Goal: Communication & Community: Share content

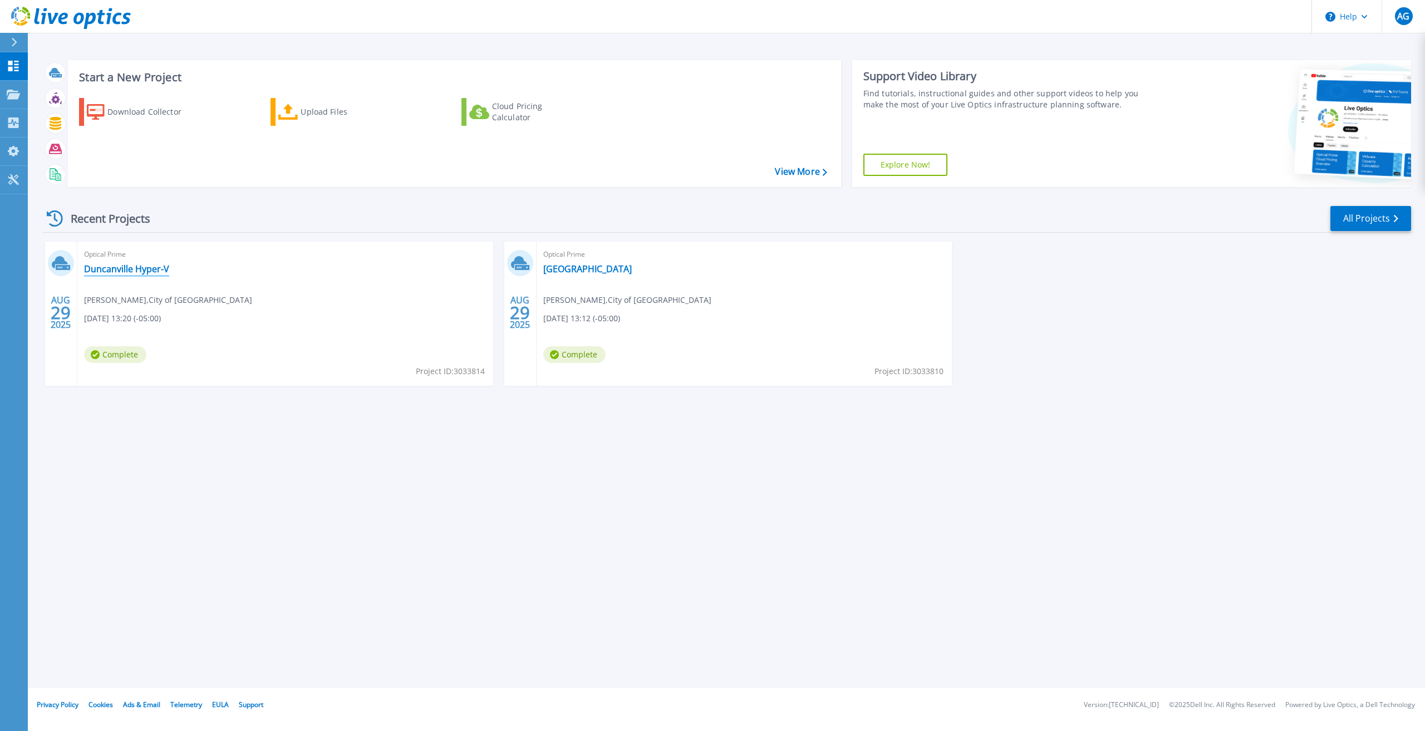
click at [138, 269] on link "Duncanville Hyper-V" at bounding box center [126, 268] width 85 height 11
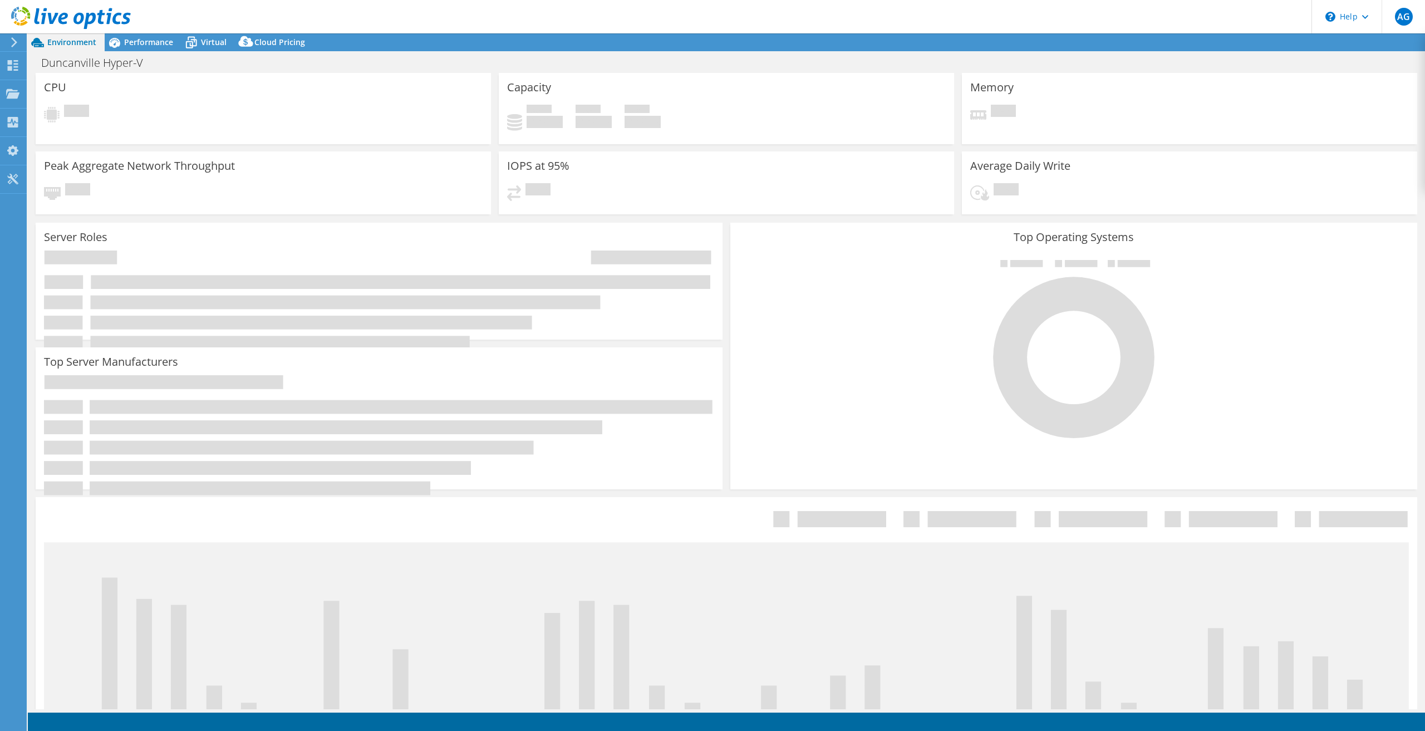
select select "USD"
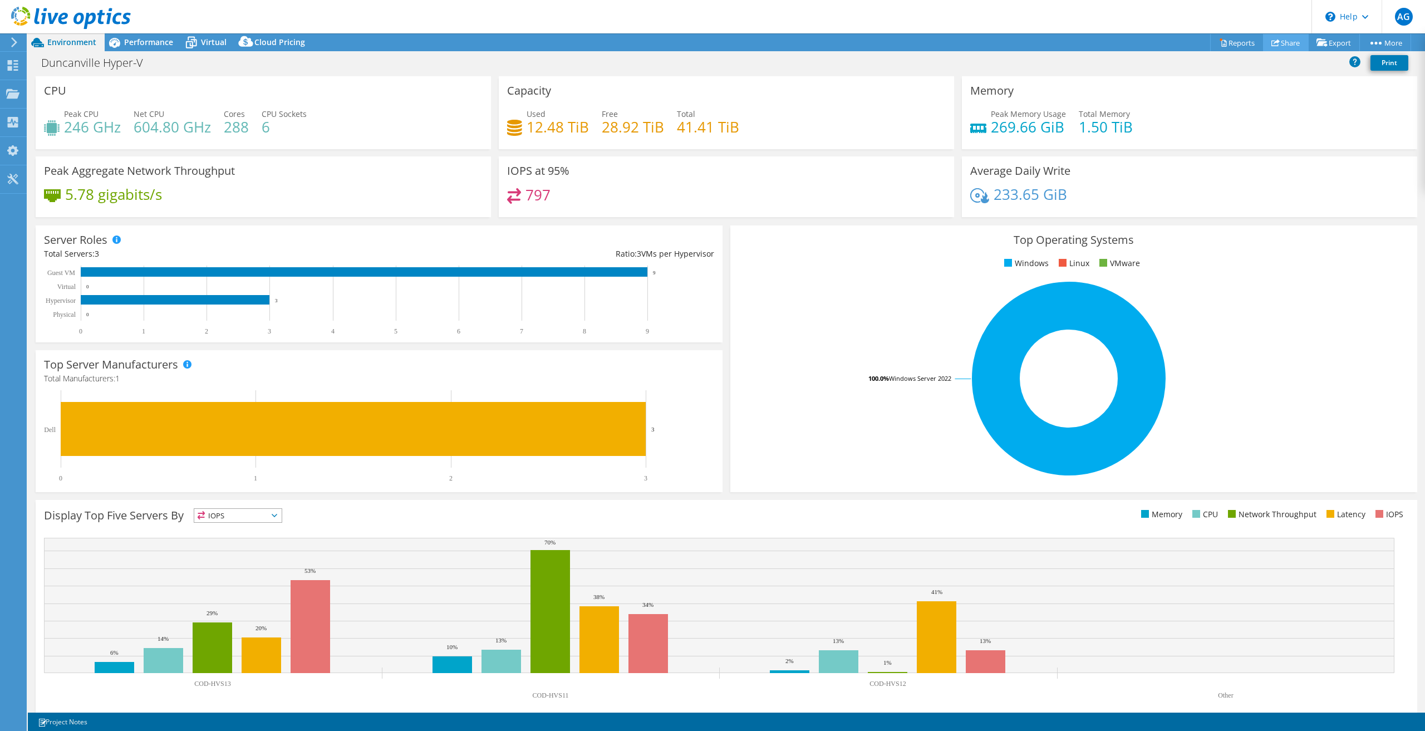
click at [1286, 42] on link "Share" at bounding box center [1286, 42] width 46 height 17
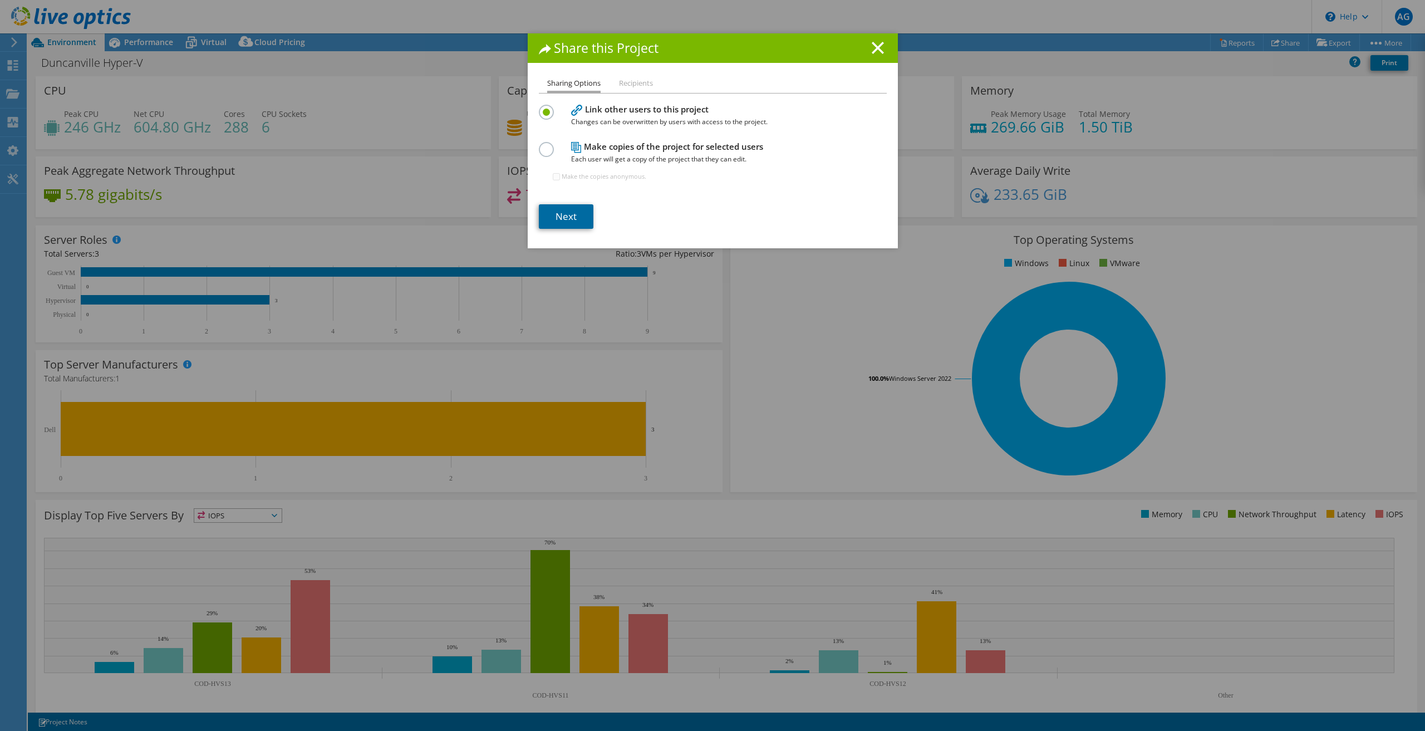
click at [559, 210] on link "Next" at bounding box center [566, 216] width 55 height 24
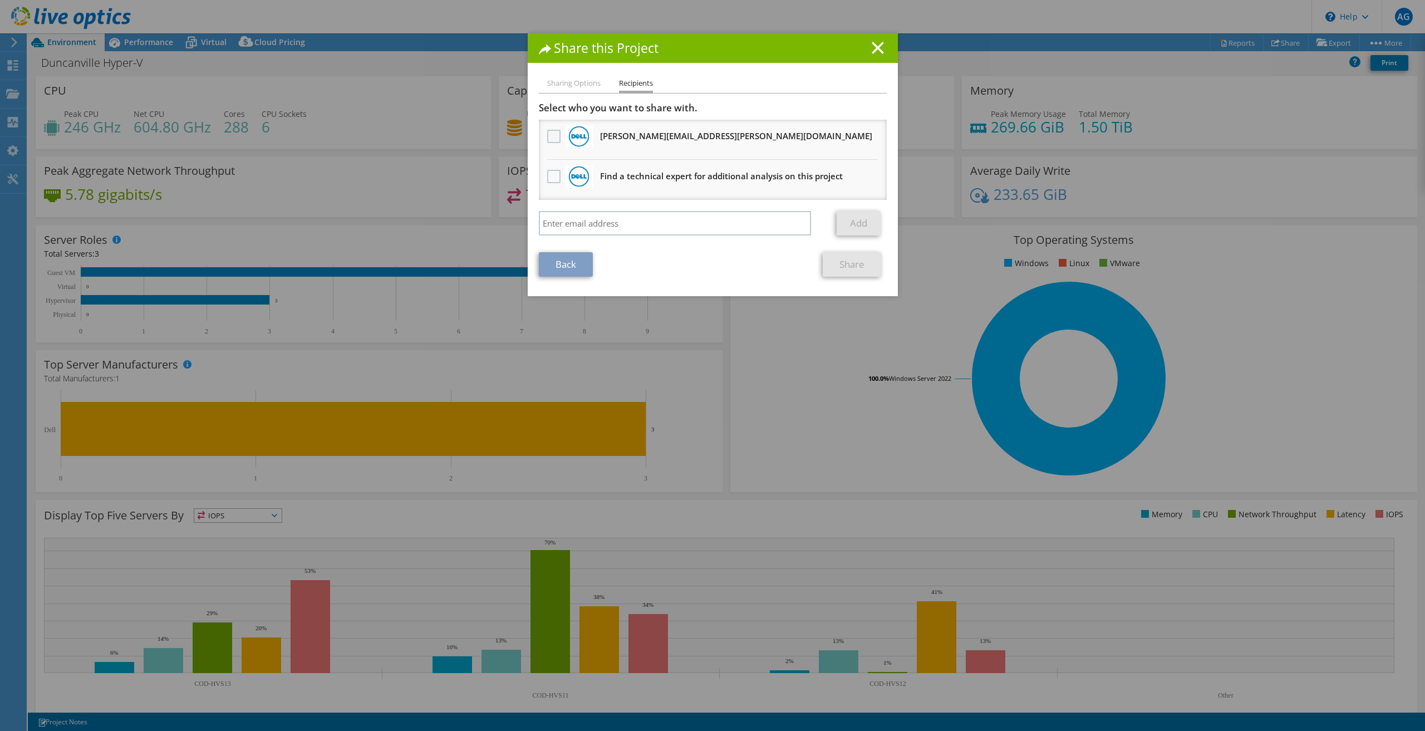
click at [557, 136] on label at bounding box center [555, 136] width 16 height 13
click at [0, 0] on input "checkbox" at bounding box center [0, 0] width 0 height 0
click at [847, 265] on link "Share" at bounding box center [852, 264] width 58 height 24
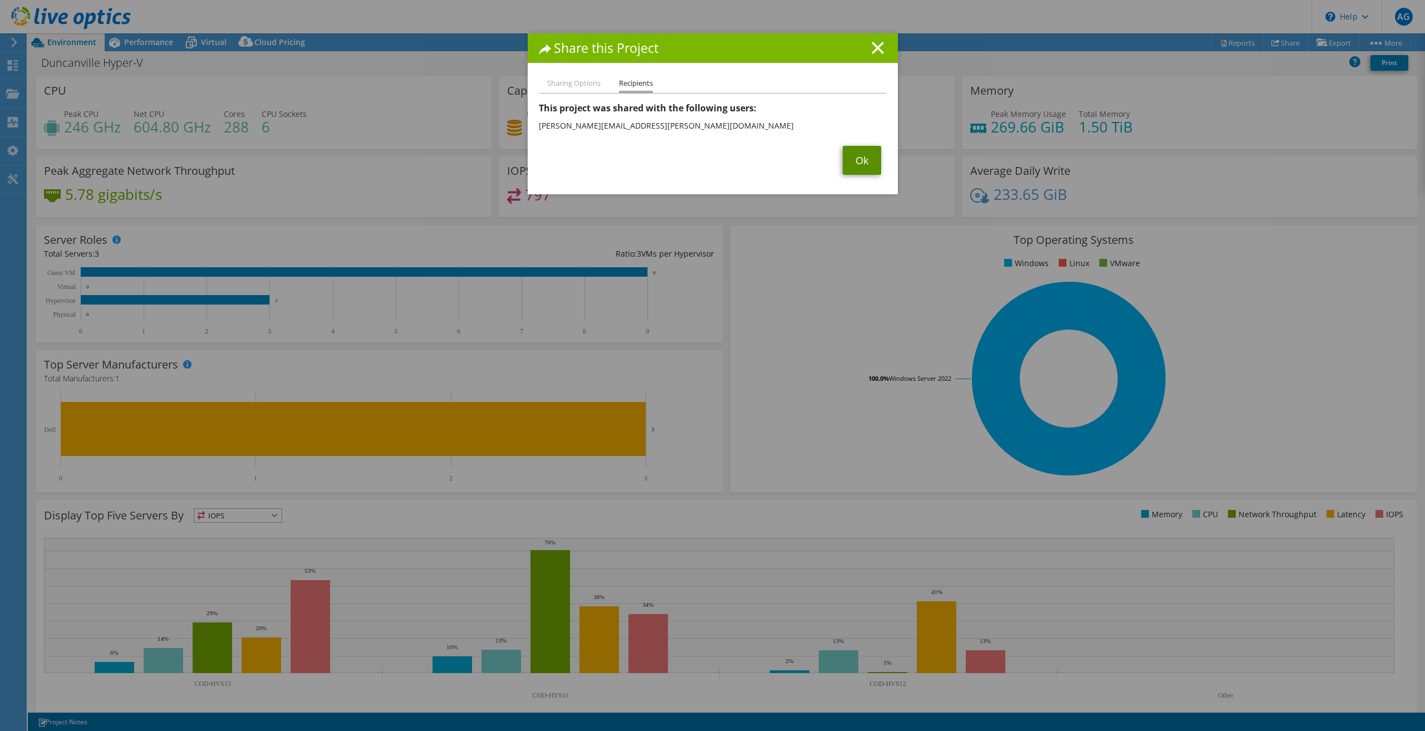
click at [856, 163] on link "Ok" at bounding box center [862, 160] width 38 height 29
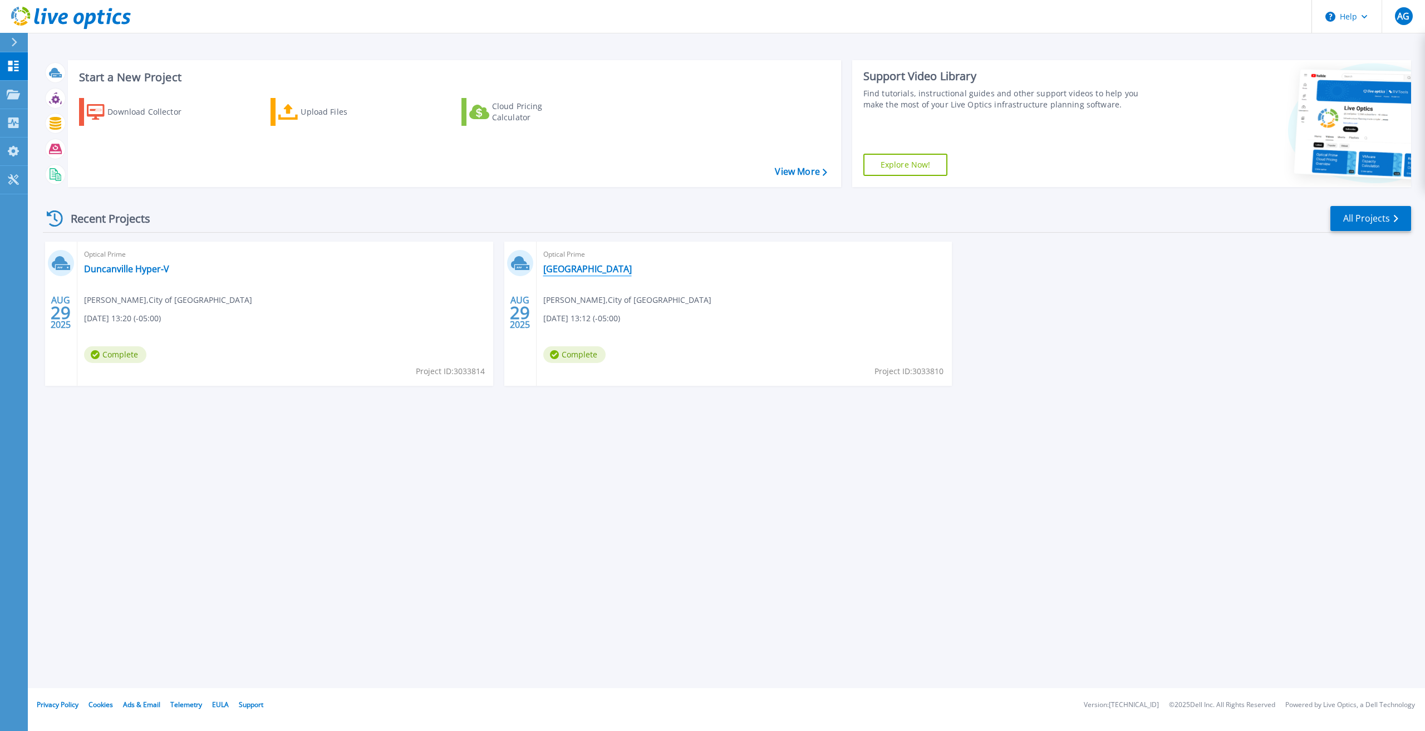
click at [560, 268] on link "[GEOGRAPHIC_DATA]" at bounding box center [587, 268] width 88 height 11
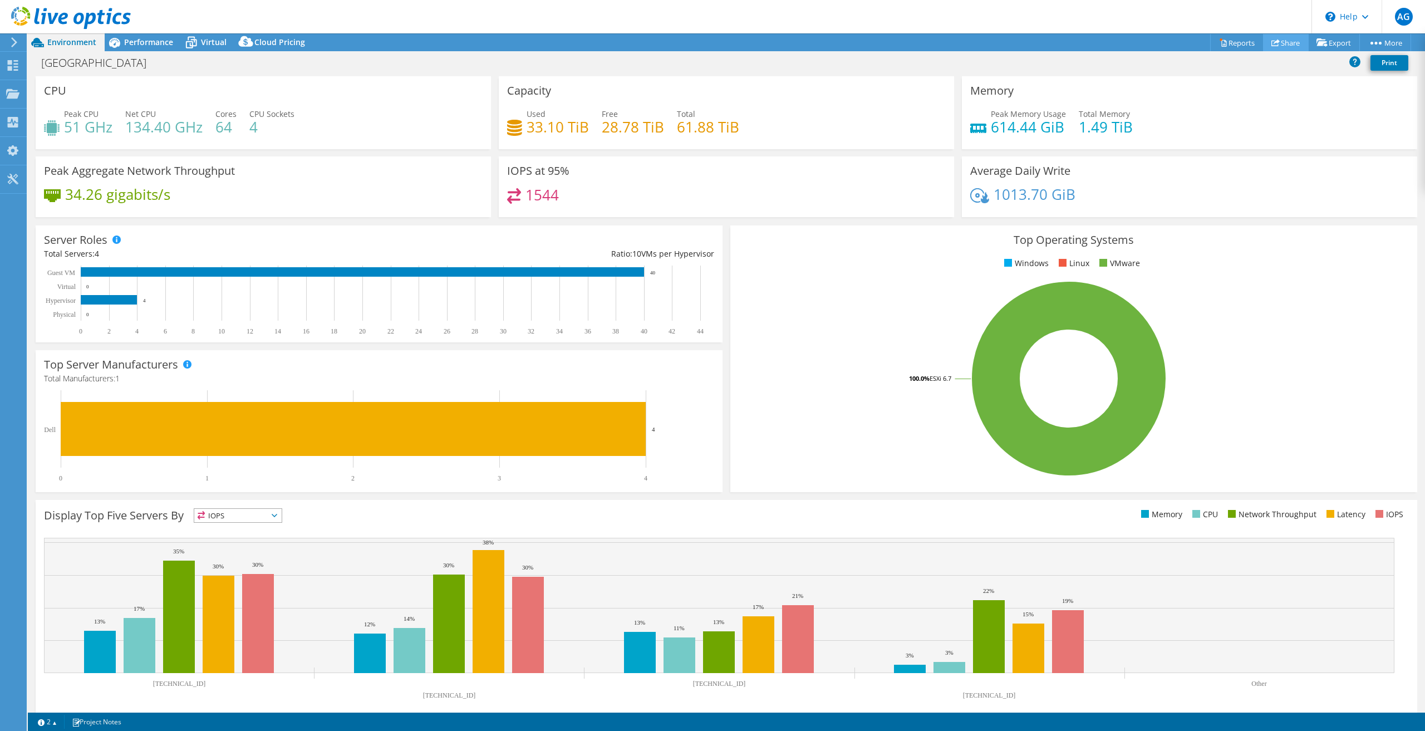
click at [1278, 42] on link "Share" at bounding box center [1286, 42] width 46 height 17
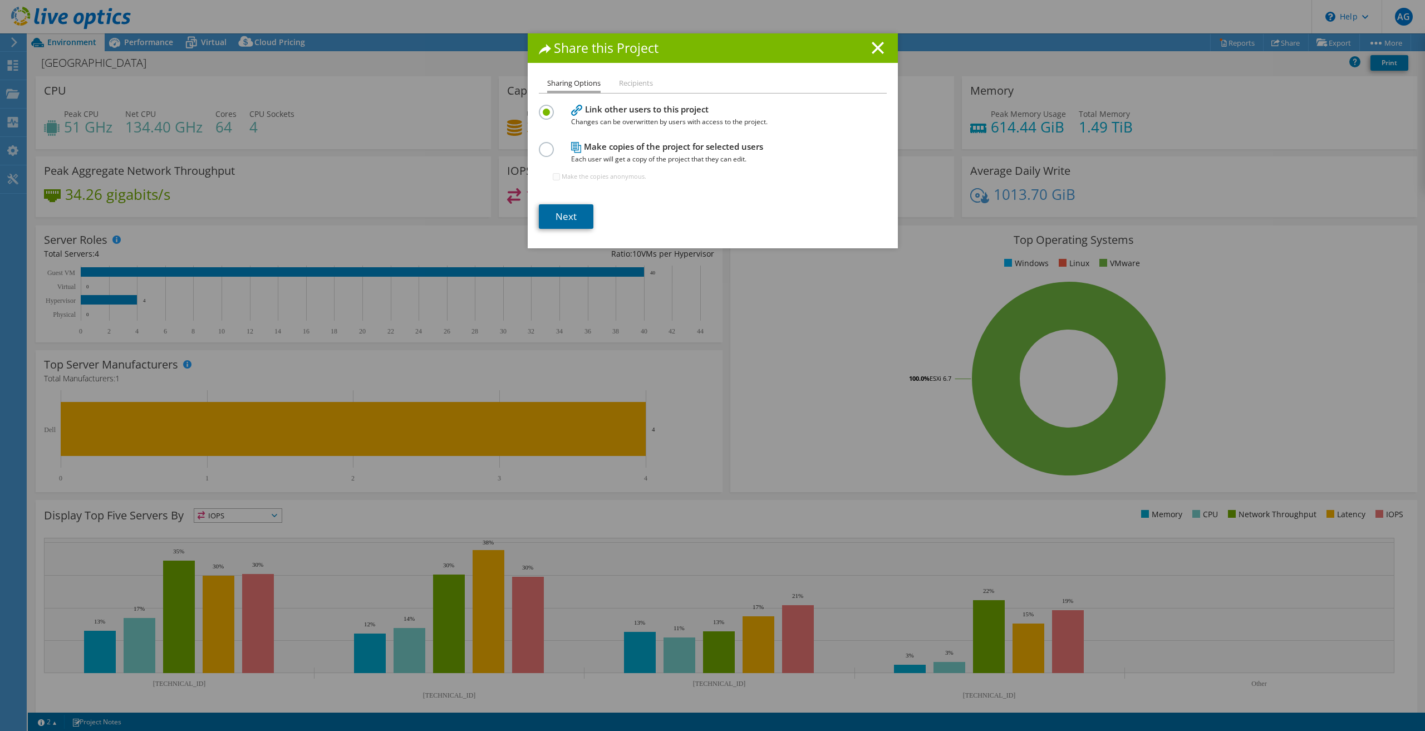
click at [564, 213] on link "Next" at bounding box center [566, 216] width 55 height 24
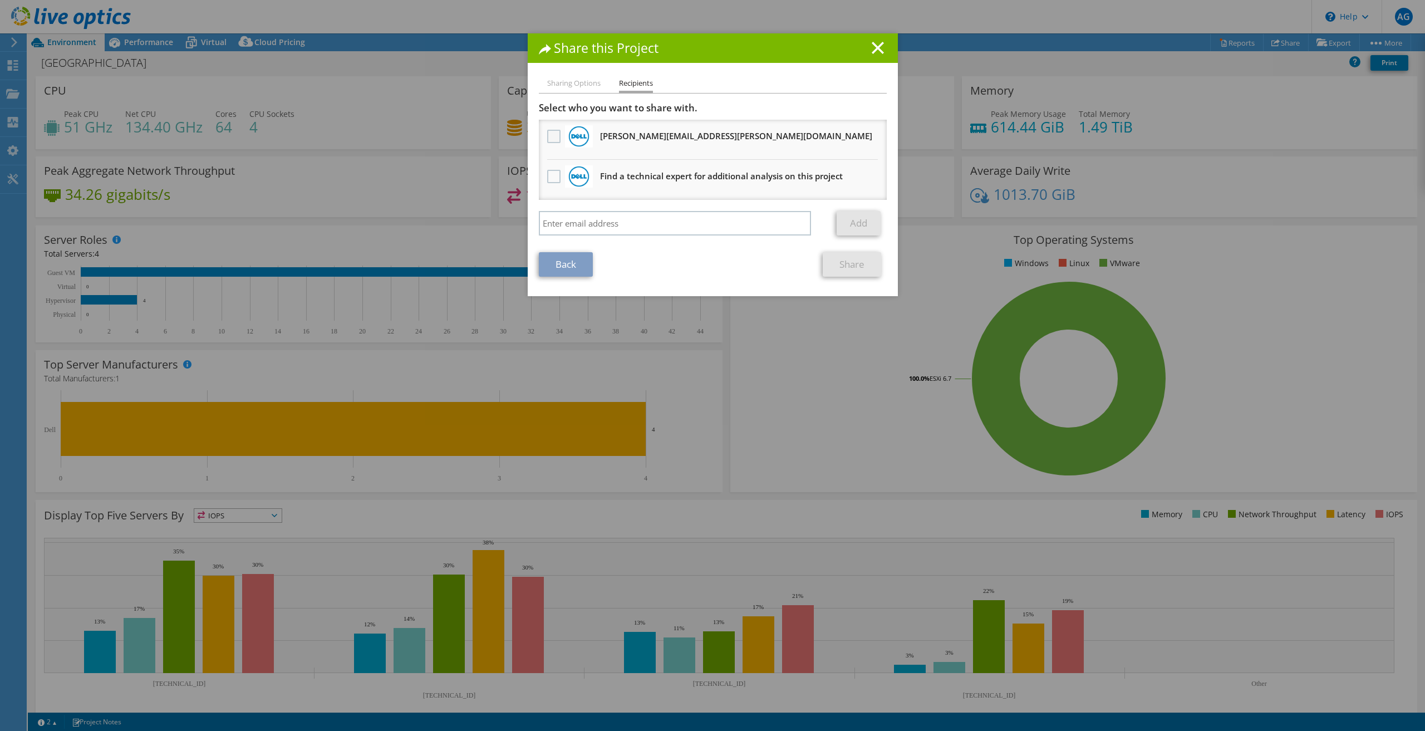
click at [550, 137] on label at bounding box center [555, 136] width 16 height 13
click at [0, 0] on input "checkbox" at bounding box center [0, 0] width 0 height 0
click at [850, 265] on link "Share" at bounding box center [852, 264] width 58 height 24
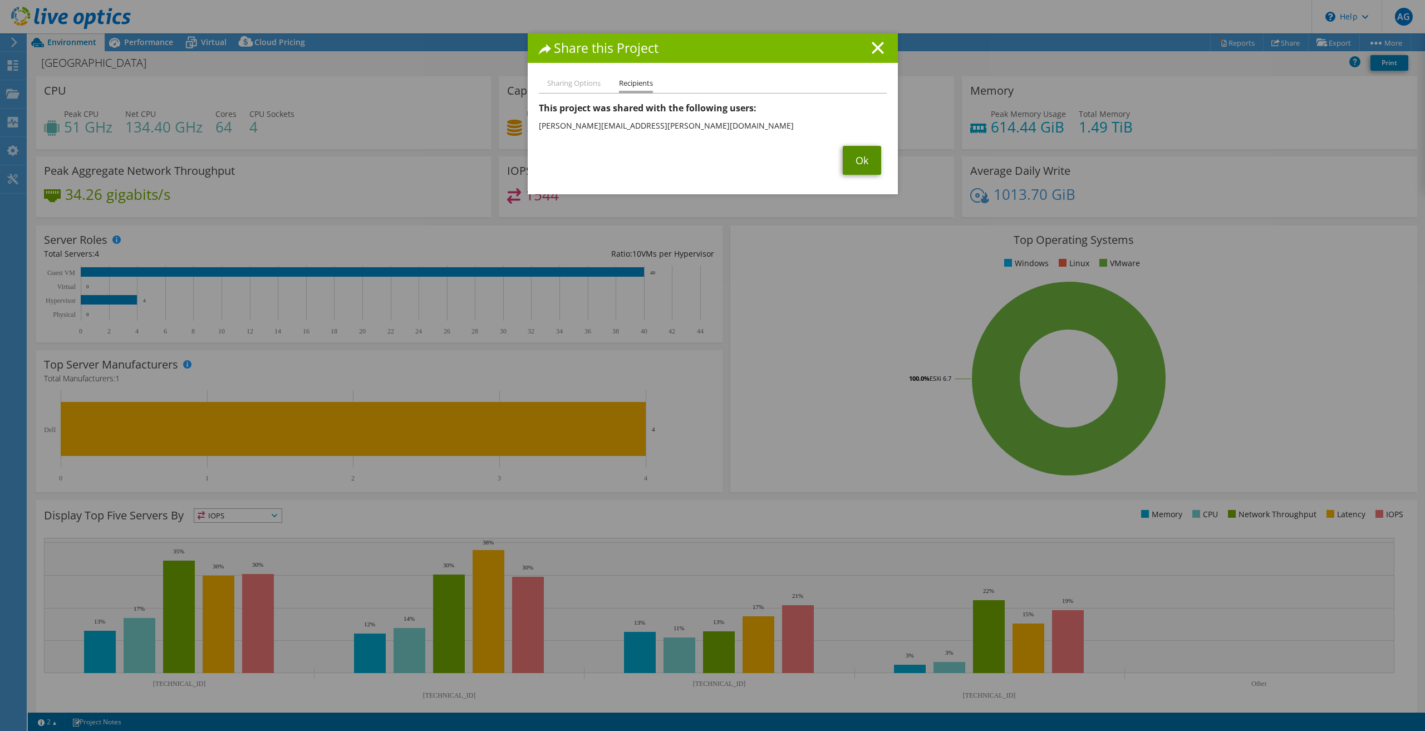
click at [850, 161] on link "Ok" at bounding box center [862, 160] width 38 height 29
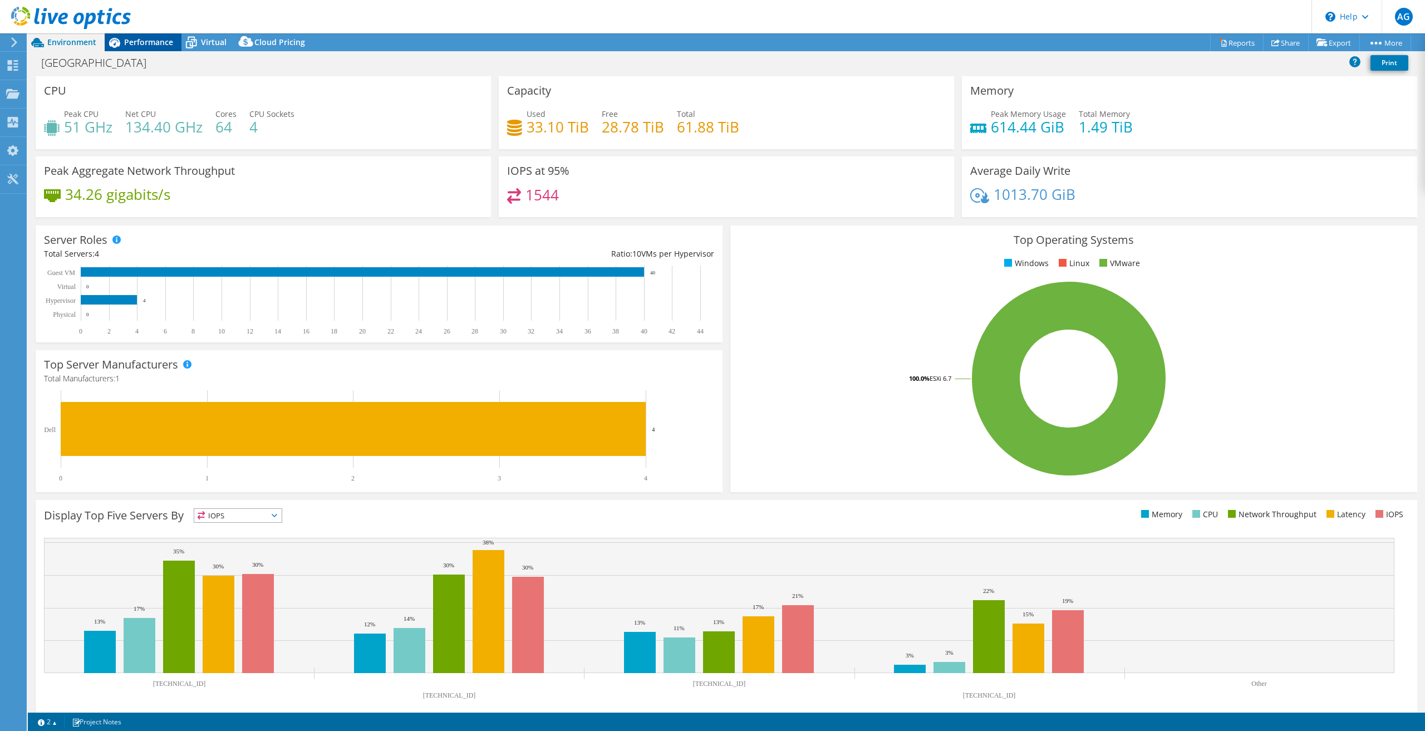
click at [152, 40] on span "Performance" at bounding box center [148, 42] width 49 height 11
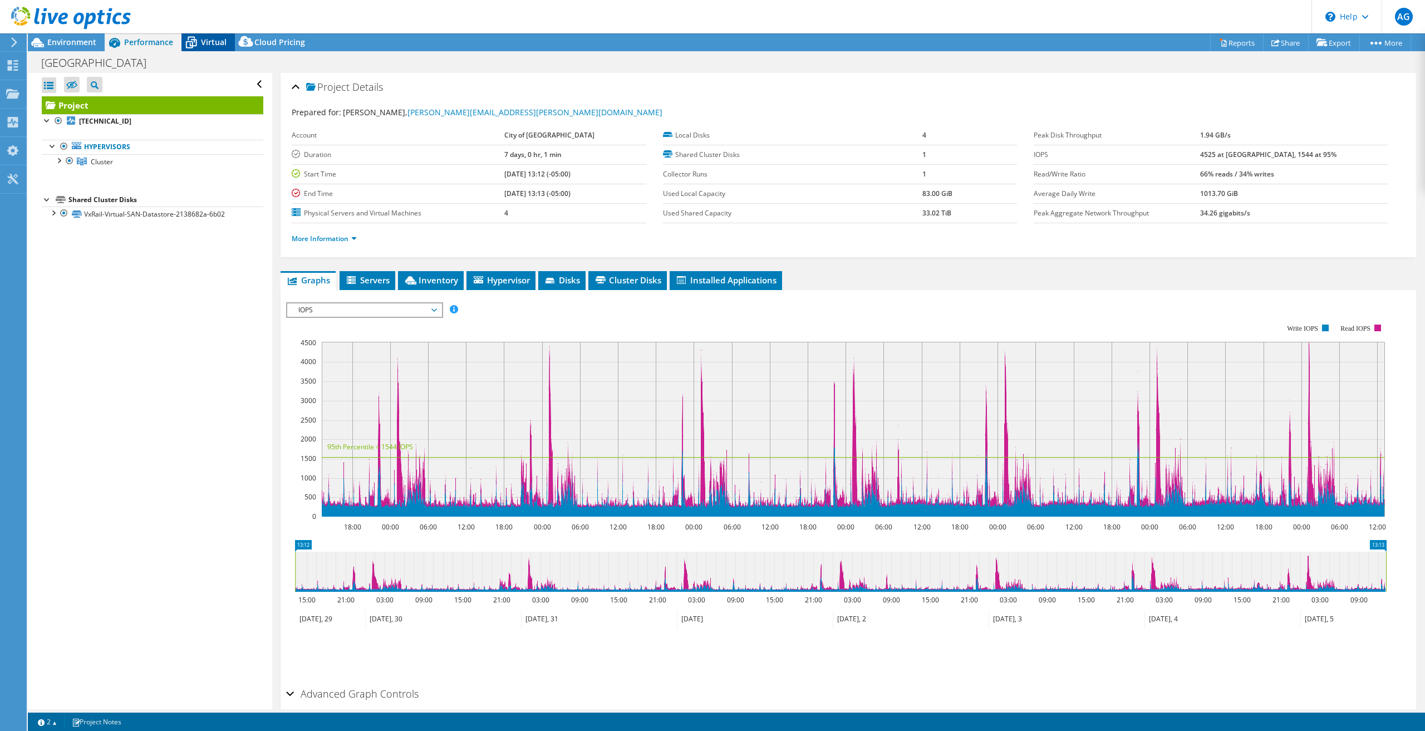
click at [208, 42] on span "Virtual" at bounding box center [214, 42] width 26 height 11
